Goal: Task Accomplishment & Management: Manage account settings

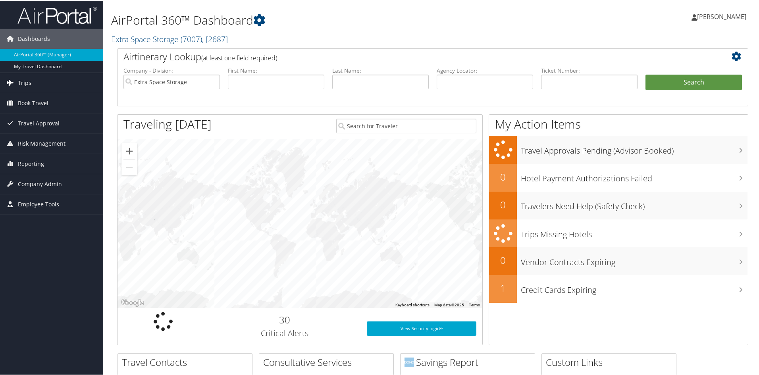
click at [36, 85] on link "Trips" at bounding box center [51, 82] width 103 height 20
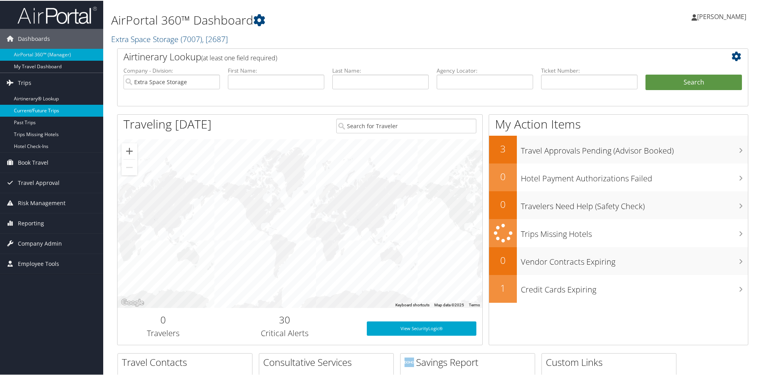
click at [40, 110] on link "Current/Future Trips" at bounding box center [51, 110] width 103 height 12
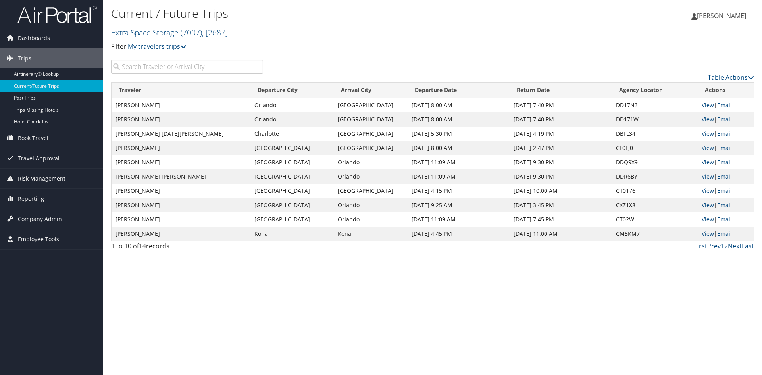
click at [185, 60] on input "search" at bounding box center [187, 67] width 152 height 14
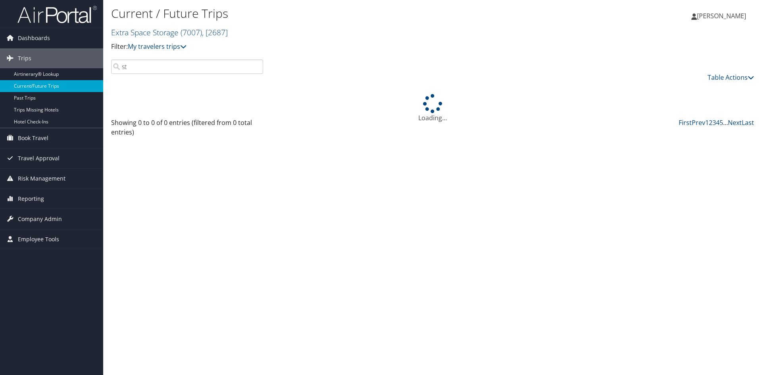
type input "s"
